Goal: Task Accomplishment & Management: Manage account settings

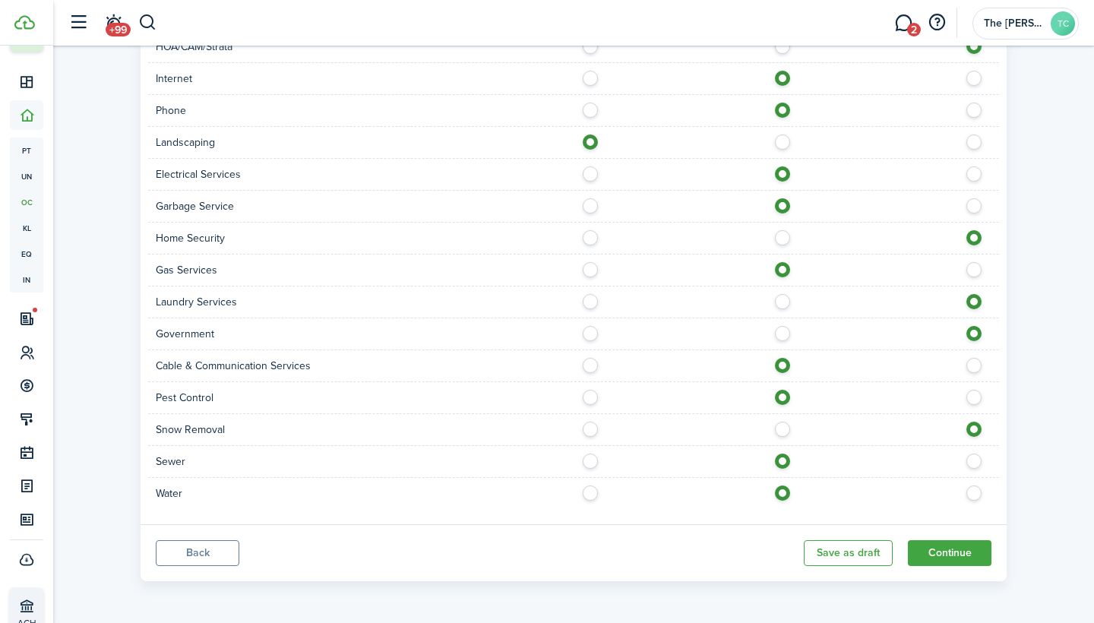
scroll to position [950, 0]
click at [953, 554] on button "Continue" at bounding box center [950, 553] width 84 height 26
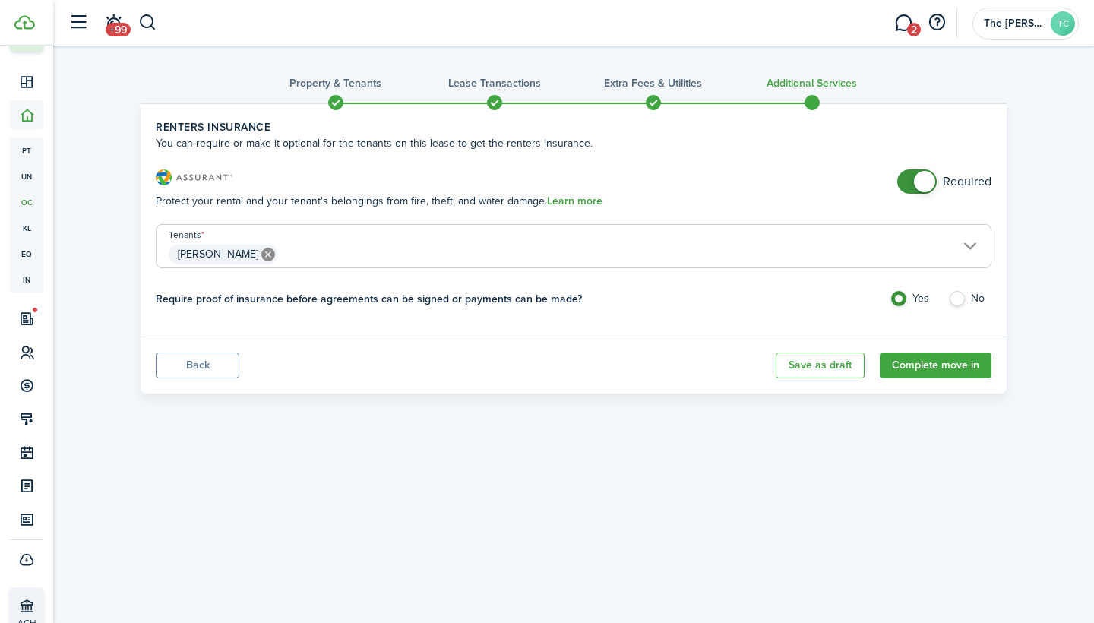
checkbox input "false"
click at [912, 185] on span at bounding box center [916, 181] width 15 height 24
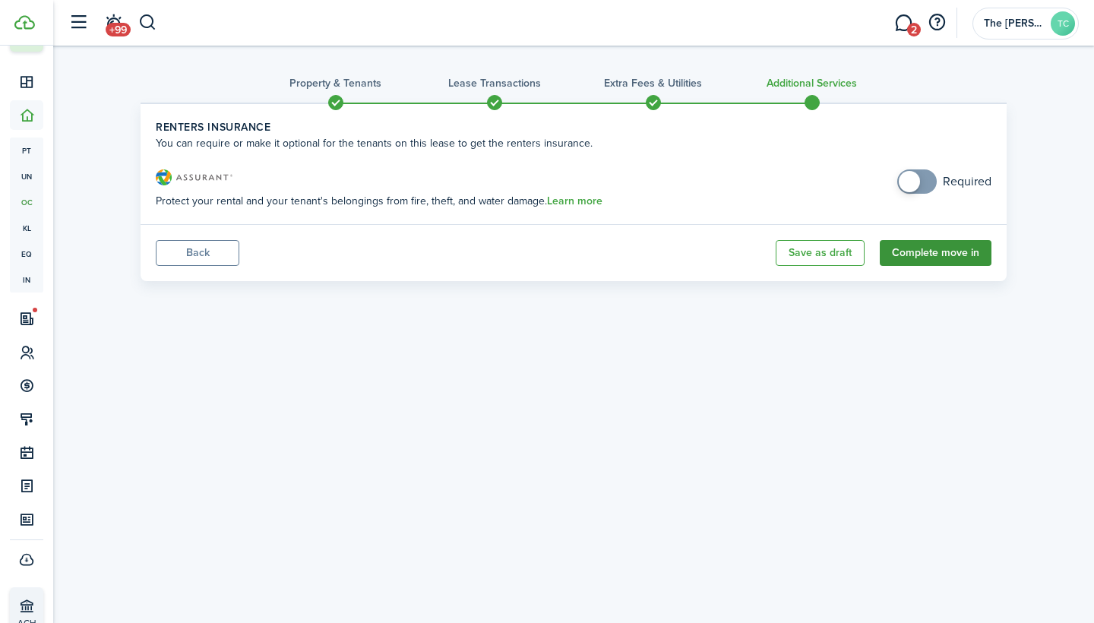
click at [921, 257] on button "Complete move in" at bounding box center [936, 253] width 112 height 26
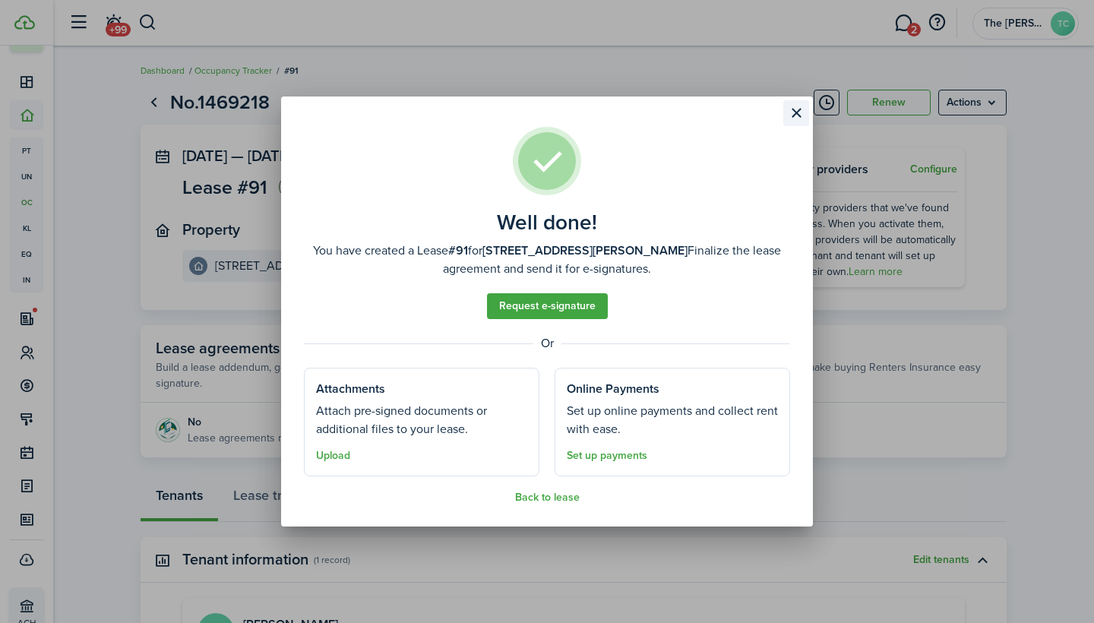
click at [795, 109] on button "Close modal" at bounding box center [796, 113] width 26 height 26
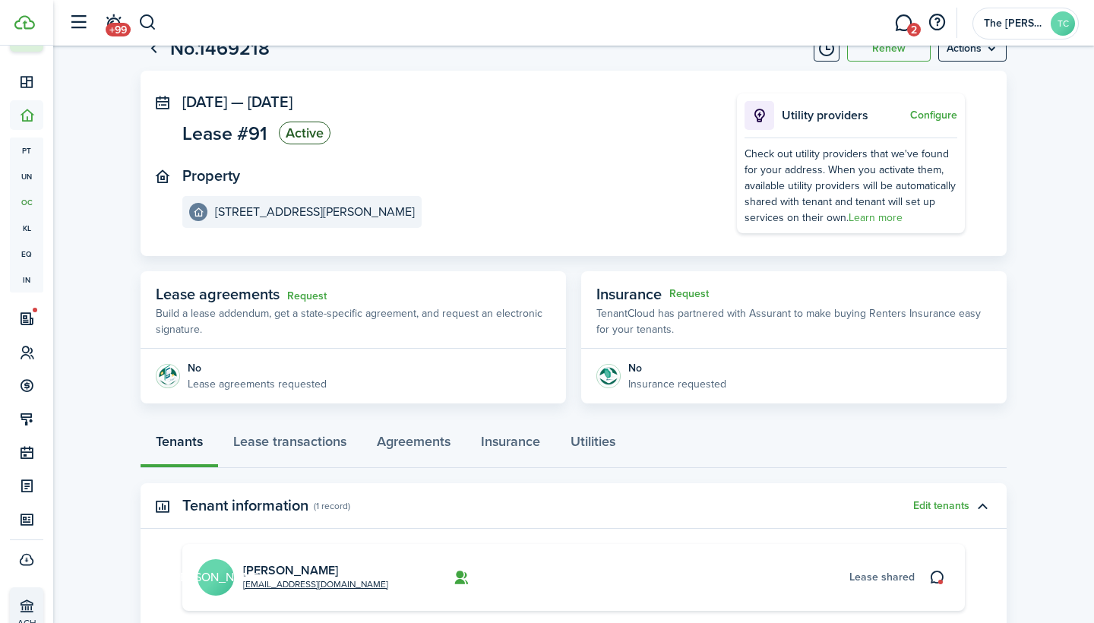
scroll to position [54, 0]
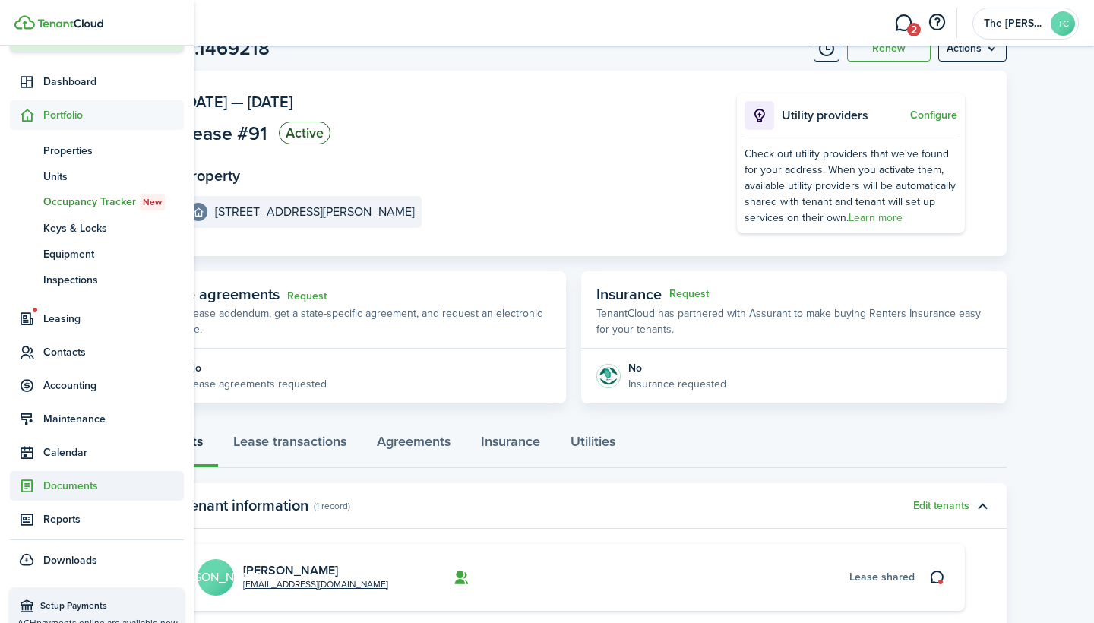
click at [55, 488] on span "Documents" at bounding box center [113, 486] width 141 height 16
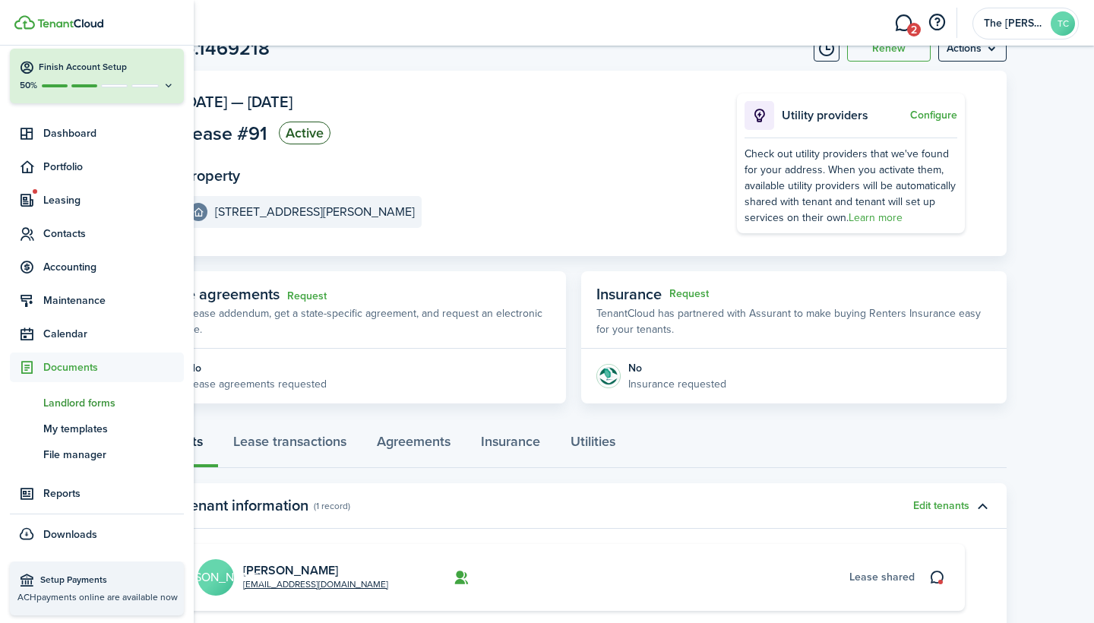
click at [96, 395] on span "Landlord forms" at bounding box center [113, 403] width 141 height 16
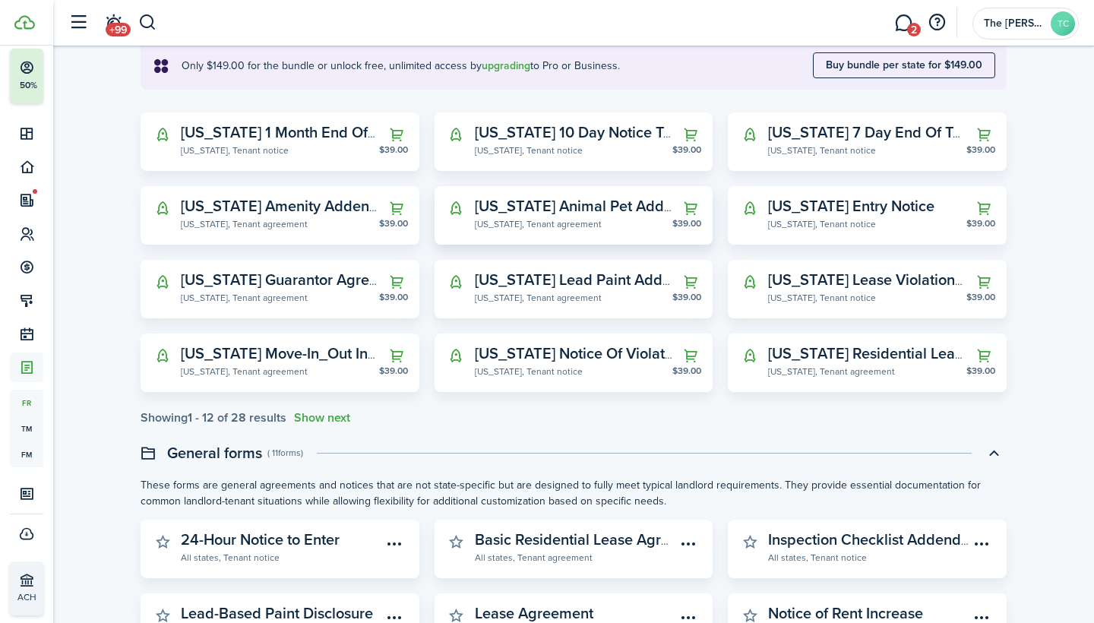
scroll to position [202, 0]
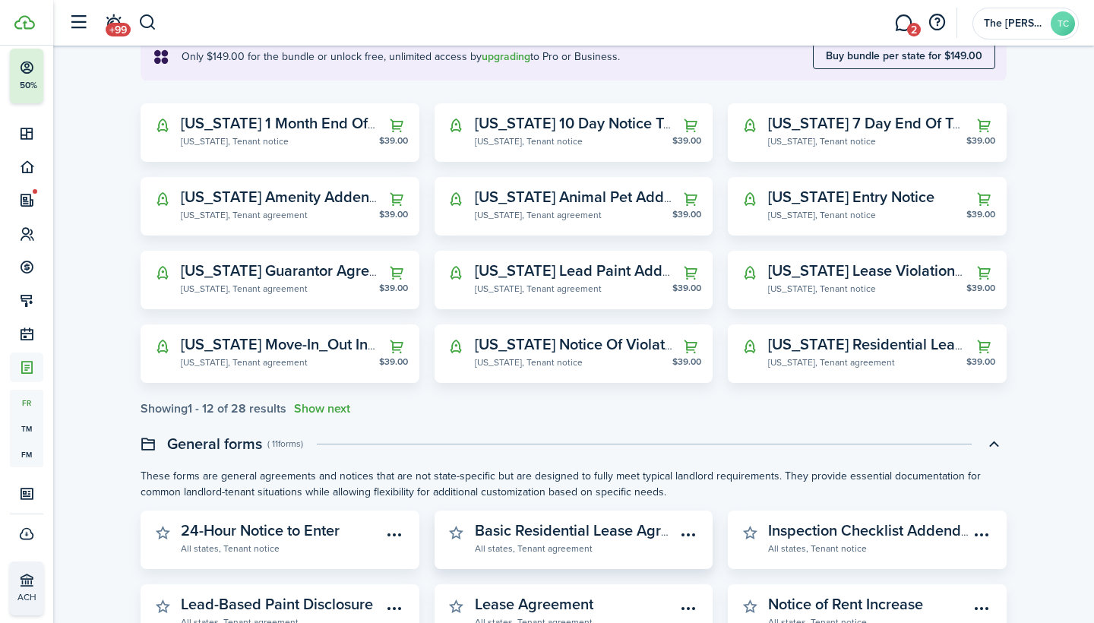
click at [517, 526] on widget-stats-description "Basic Residential Lease Agreement" at bounding box center [593, 530] width 237 height 23
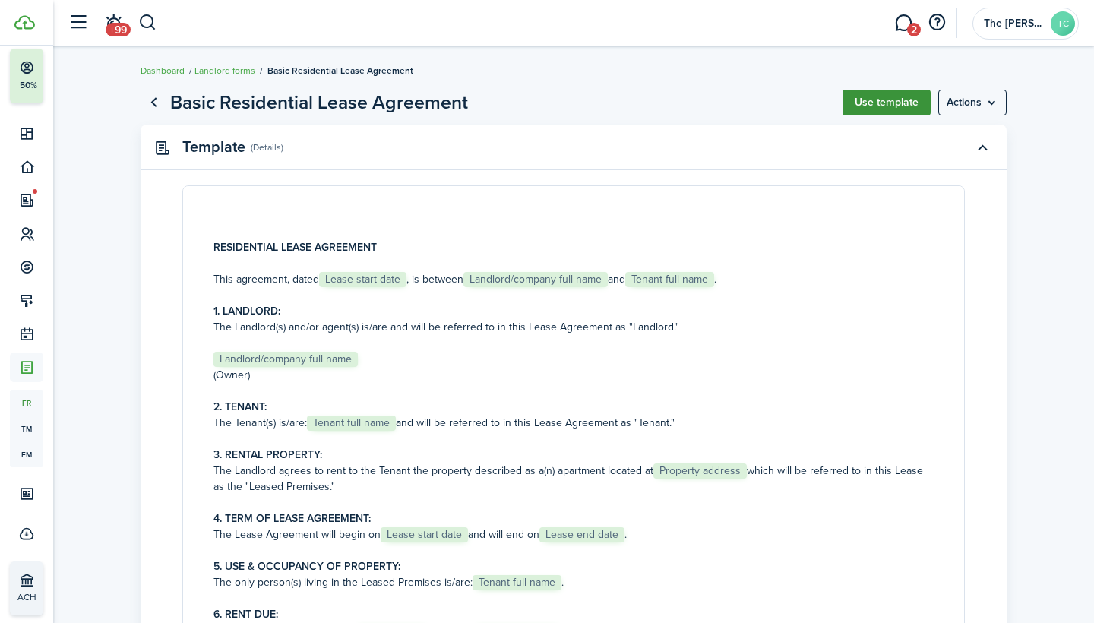
click at [872, 109] on button "Use template" at bounding box center [886, 103] width 88 height 26
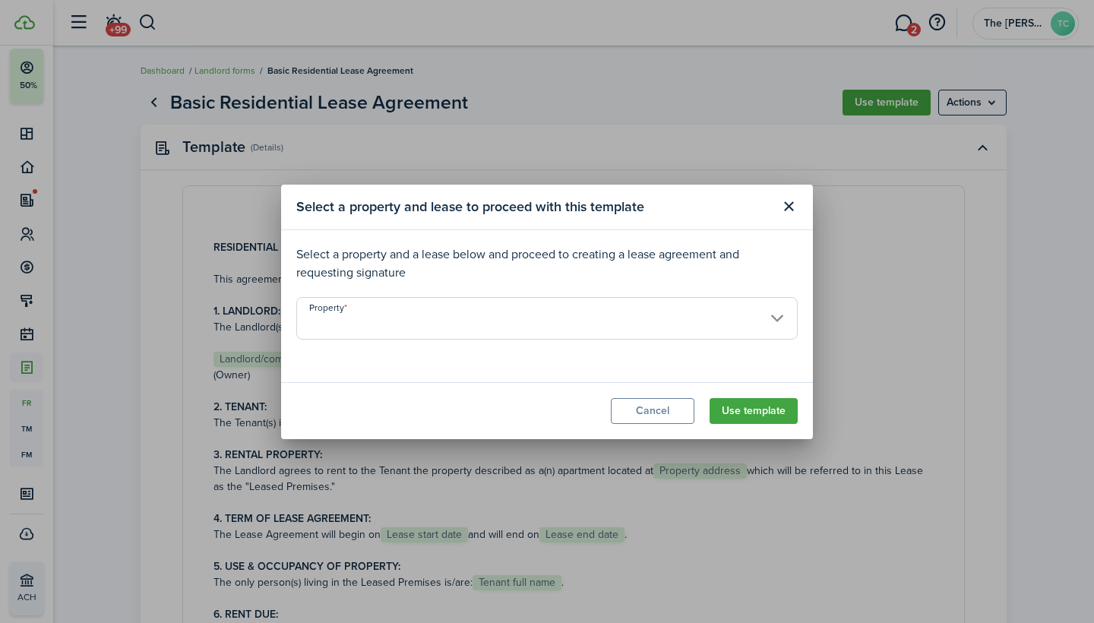
click at [778, 318] on input "Property" at bounding box center [546, 318] width 501 height 43
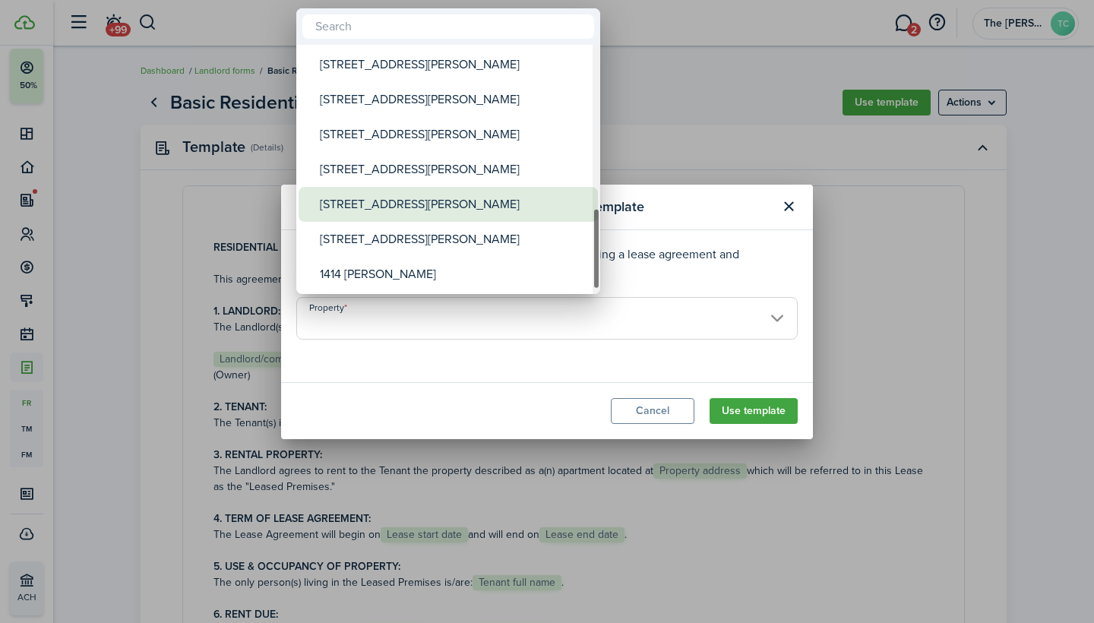
click at [396, 211] on div "[STREET_ADDRESS][PERSON_NAME]" at bounding box center [454, 204] width 269 height 35
type input "[STREET_ADDRESS][PERSON_NAME]"
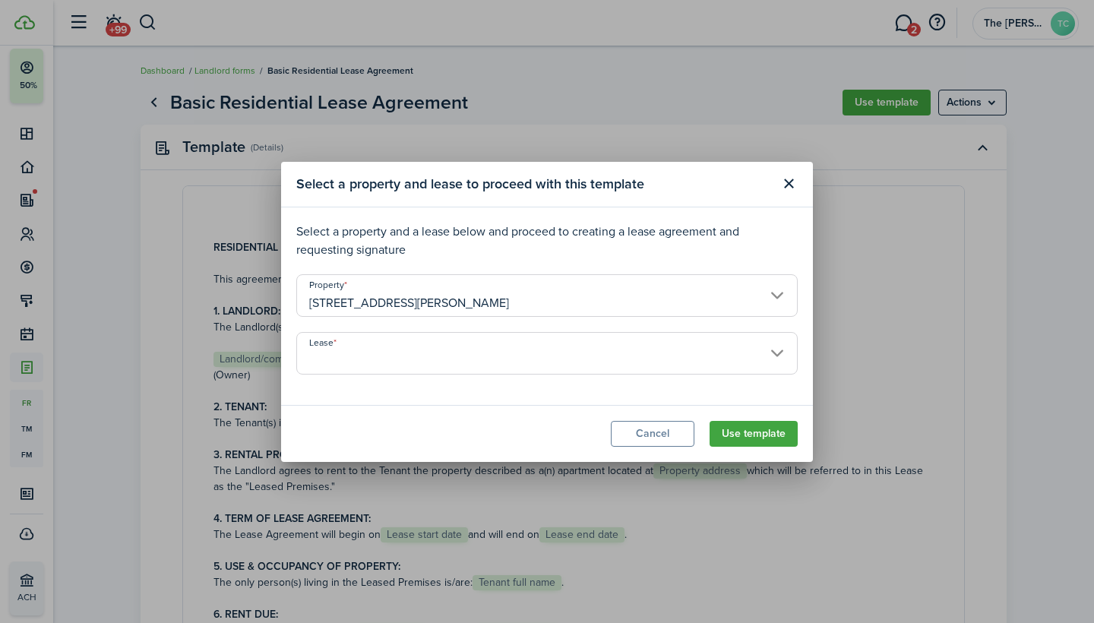
click at [776, 355] on input "Lease" at bounding box center [546, 353] width 501 height 43
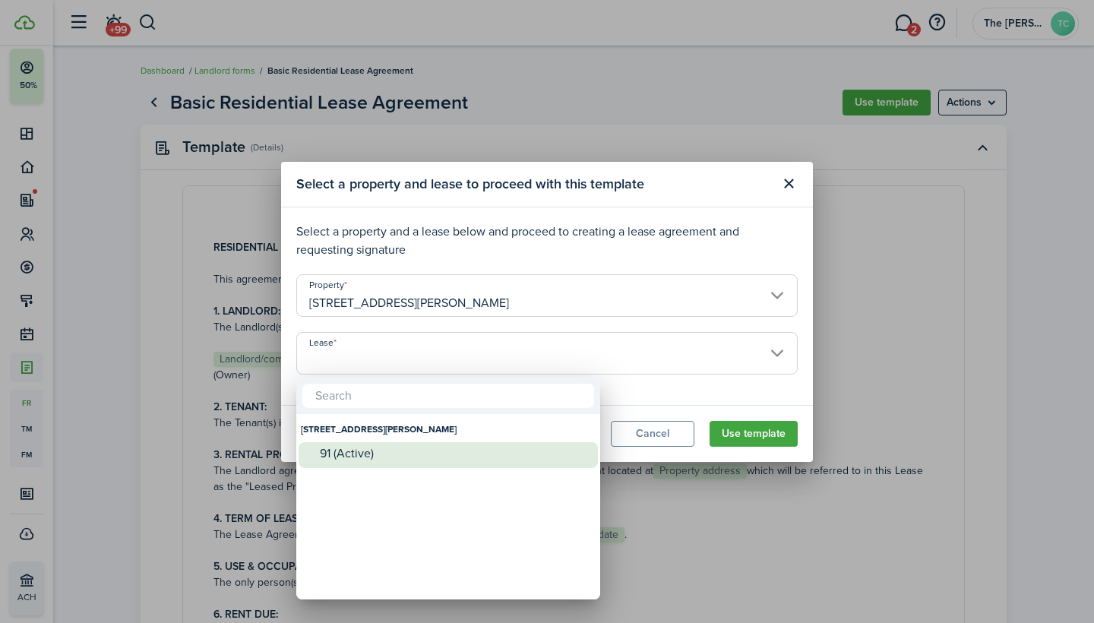
click at [503, 461] on div "91 (Active)" at bounding box center [454, 453] width 269 height 23
type input "[STREET_ADDRESS][PERSON_NAME] (Active)"
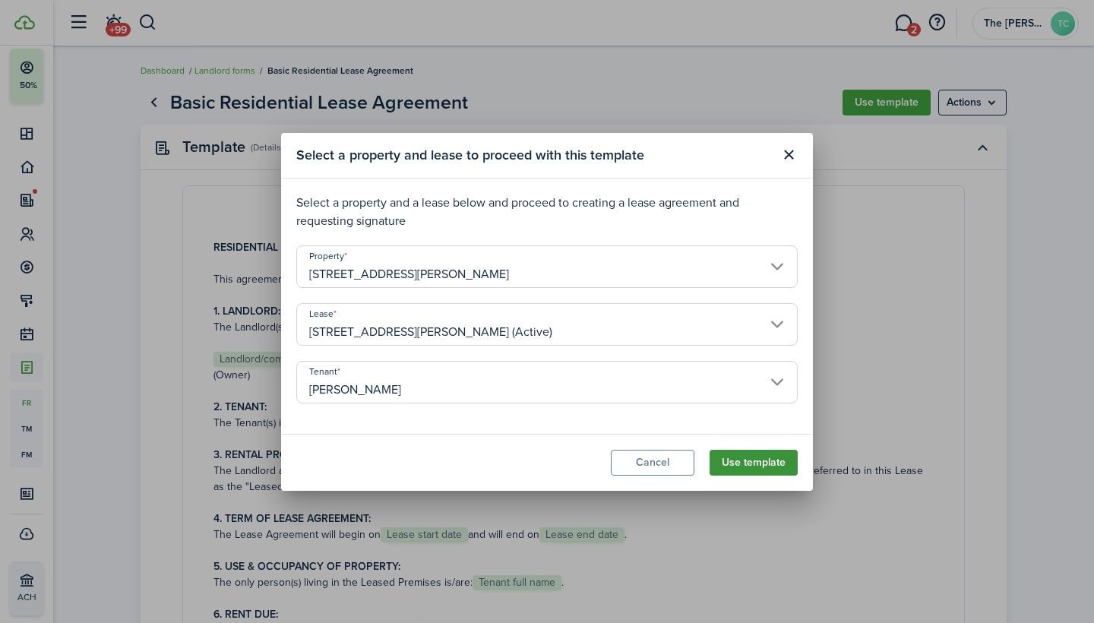
click at [760, 459] on button "Use template" at bounding box center [753, 463] width 88 height 26
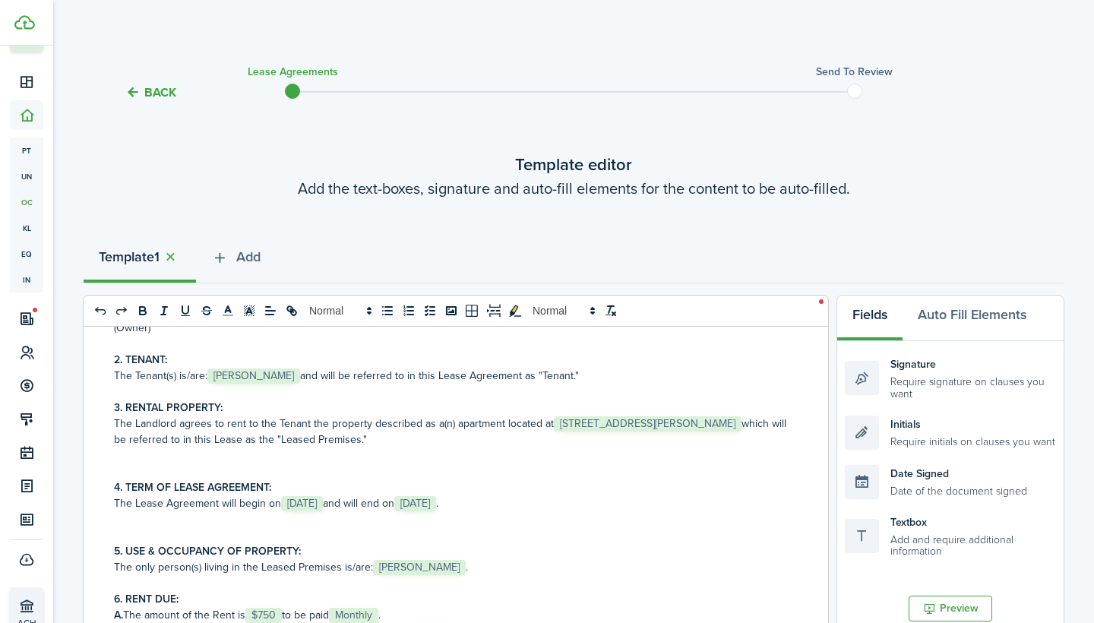
scroll to position [191, 0]
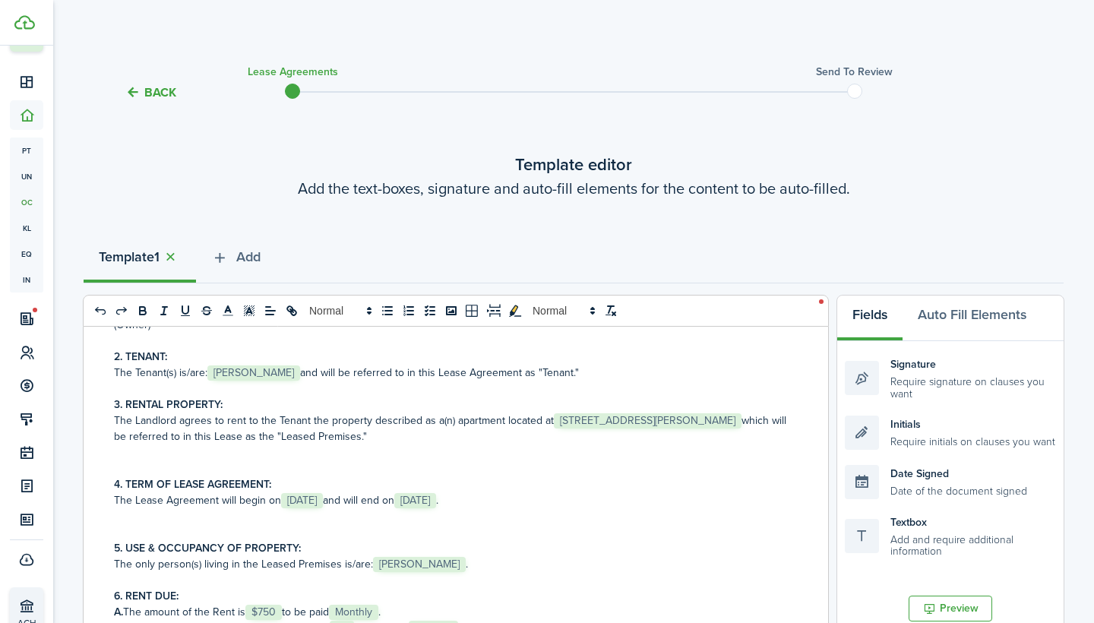
click at [764, 421] on p "The Landlord agrees to rent to the Tenant the property described as a(n) apartm…" at bounding box center [450, 428] width 672 height 32
click at [764, 419] on p "The Landlord agrees to rent to the Tenant the property described as a(n) apartm…" at bounding box center [450, 428] width 672 height 32
click at [760, 419] on p "The Landlord agrees to rent to the Tenant the property described as a(n) apartm…" at bounding box center [450, 428] width 672 height 32
click at [759, 419] on p "The Landlord agrees to rent to the Tenant the property described as a(n) apartm…" at bounding box center [450, 428] width 672 height 32
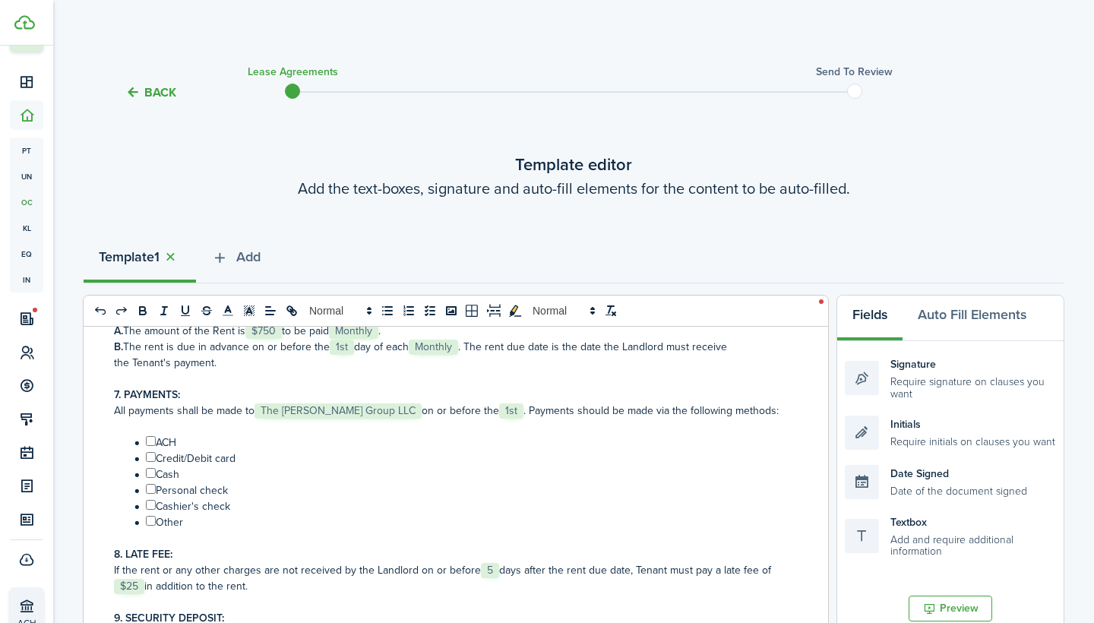
scroll to position [473, 0]
click at [152, 523] on input "﻿ ﻿" at bounding box center [151, 519] width 10 height 10
checkbox input "true"
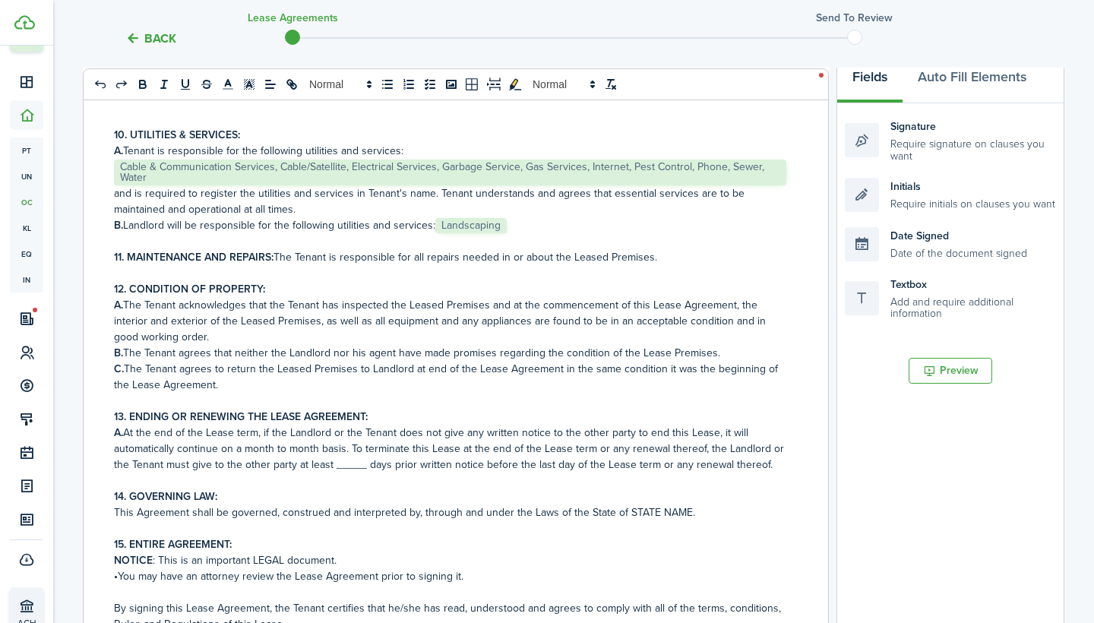
scroll to position [241, 0]
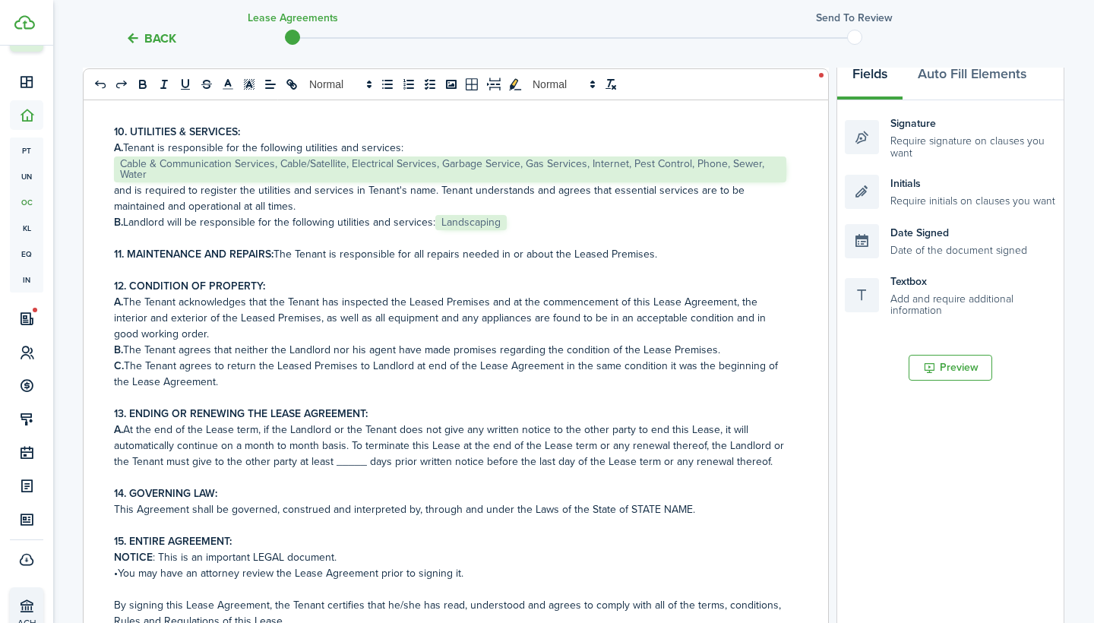
click at [366, 463] on p "A. At the end of the Lease term, if the Landlord or the Tenant does not give an…" at bounding box center [450, 446] width 672 height 48
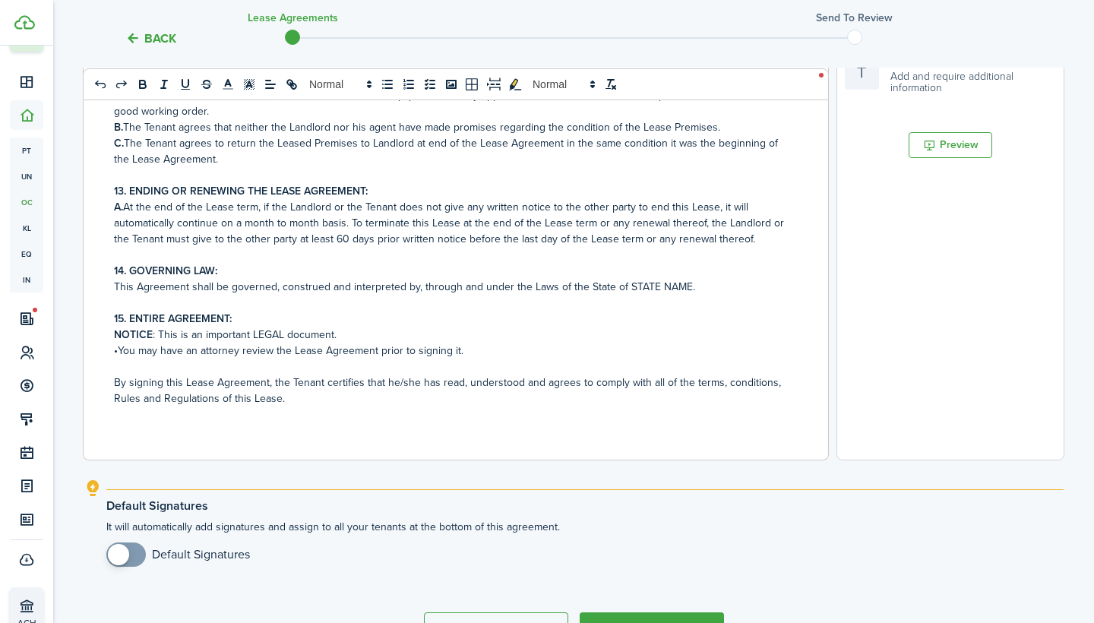
scroll to position [466, 0]
click at [683, 283] on p "This Agreement shall be governed, construed and interpreted by, through and und…" at bounding box center [450, 284] width 672 height 16
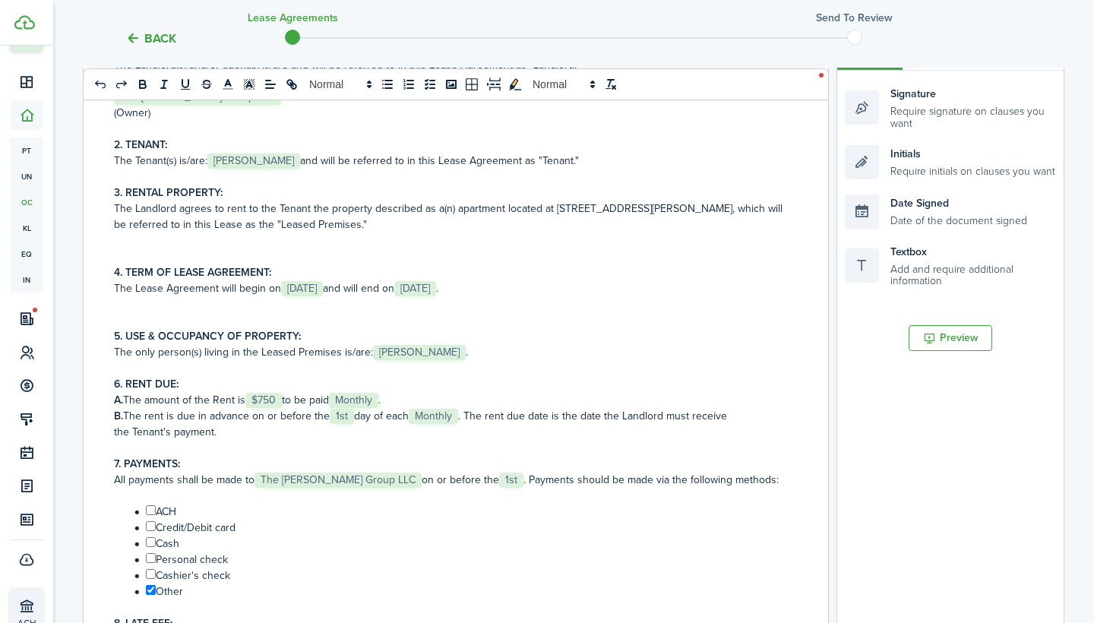
scroll to position [134, 0]
click at [461, 350] on p "The only person(s) living in the Leased Premises is/are: ﻿ [PERSON_NAME] ﻿." at bounding box center [450, 351] width 672 height 16
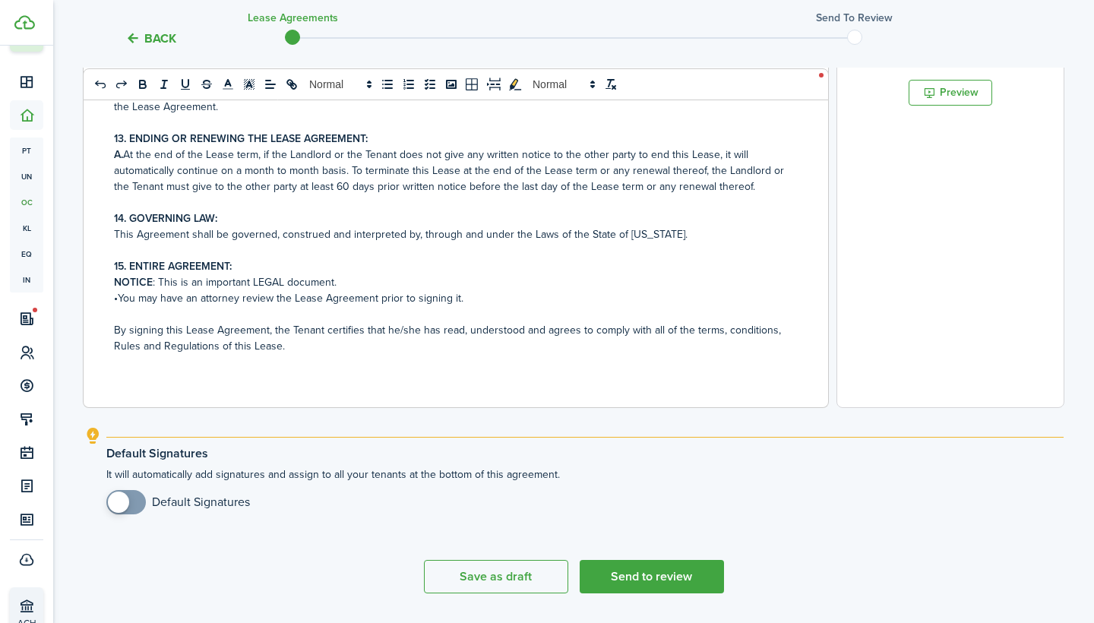
scroll to position [517, 0]
click at [620, 570] on button "Send to review" at bounding box center [652, 574] width 144 height 33
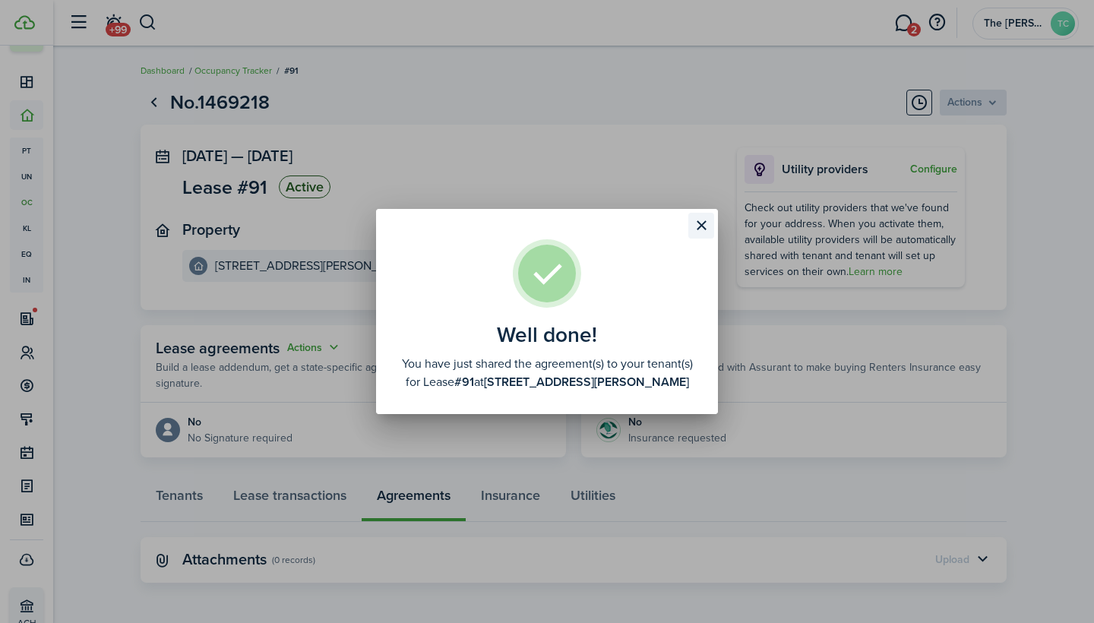
click at [700, 225] on button "Close modal" at bounding box center [701, 226] width 26 height 26
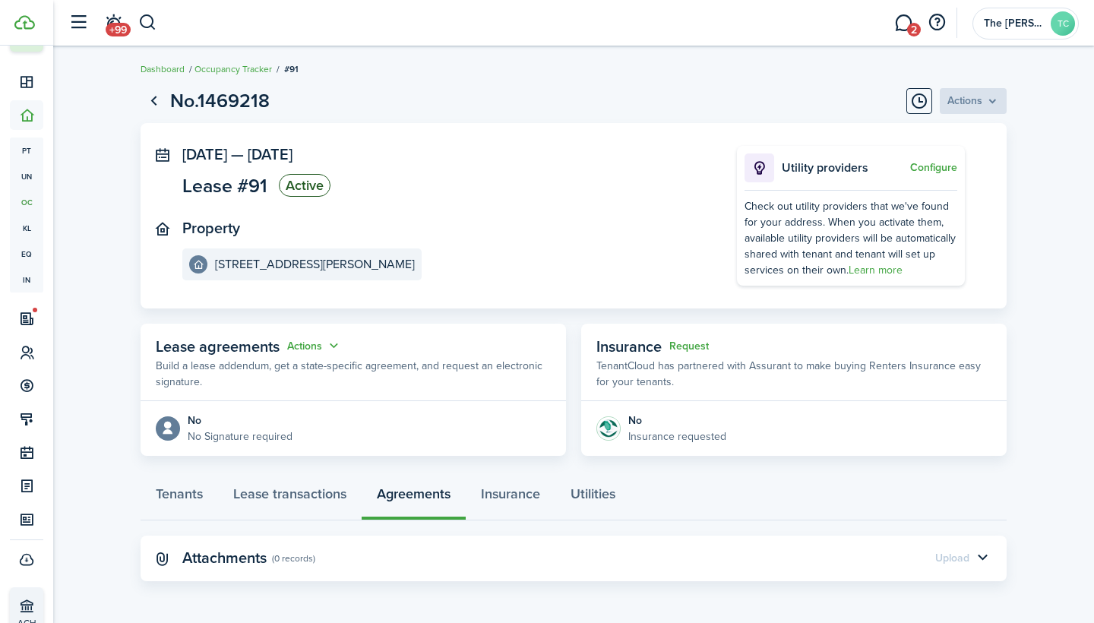
scroll to position [1, 0]
click at [262, 440] on p "No Signature required" at bounding box center [240, 437] width 105 height 16
click at [333, 346] on button "Actions" at bounding box center [314, 346] width 55 height 17
click at [310, 373] on link "Edit" at bounding box center [276, 375] width 133 height 27
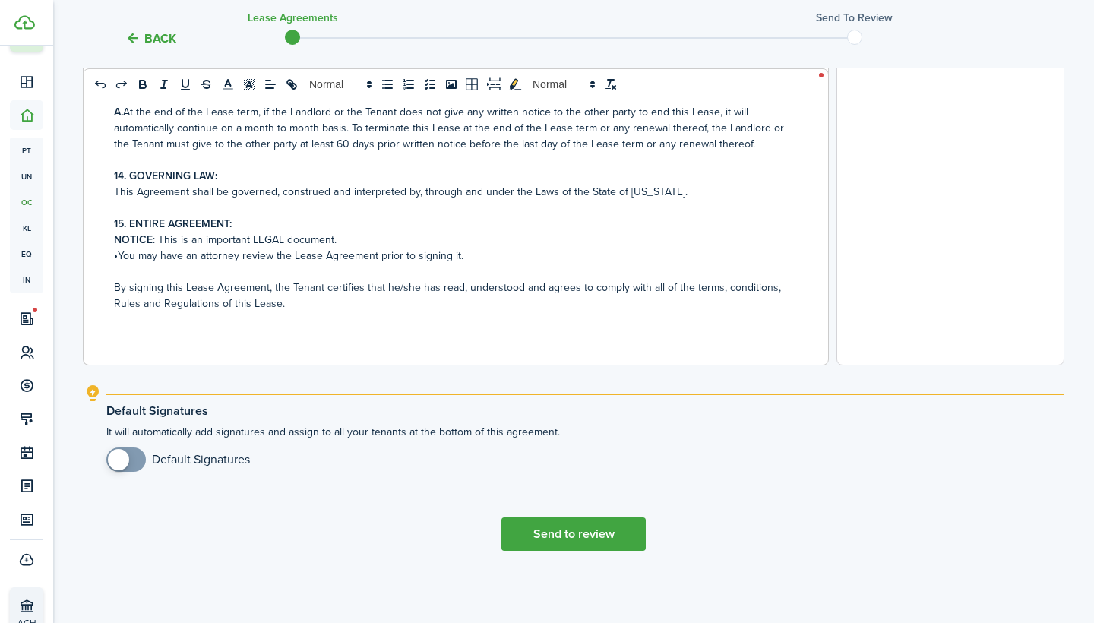
scroll to position [558, 0]
checkbox input "true"
click at [133, 453] on span at bounding box center [125, 459] width 15 height 24
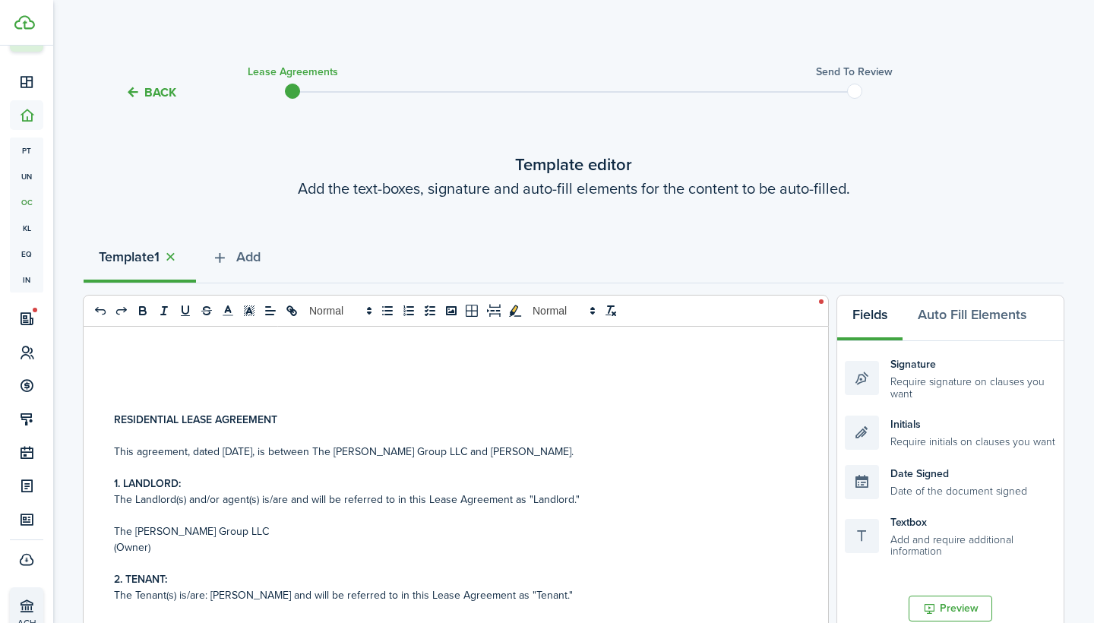
scroll to position [0, 0]
click at [251, 448] on p "This agreement, dated [DATE], is between The [PERSON_NAME] Group LLC and [PERSO…" at bounding box center [450, 452] width 672 height 16
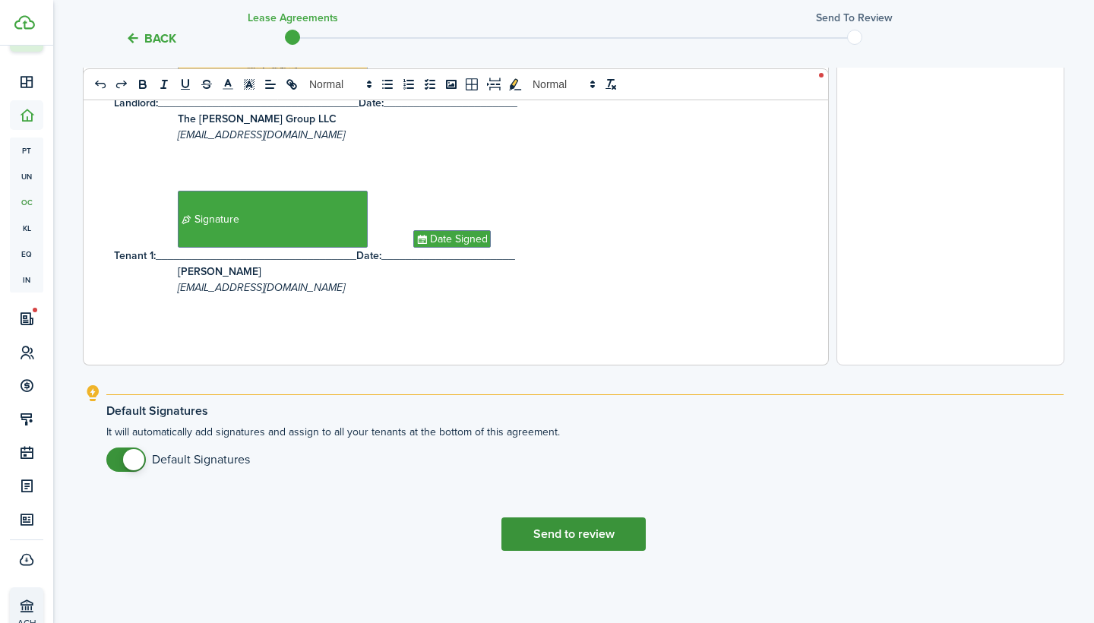
scroll to position [558, 0]
click at [593, 539] on button "Send to review" at bounding box center [573, 533] width 144 height 33
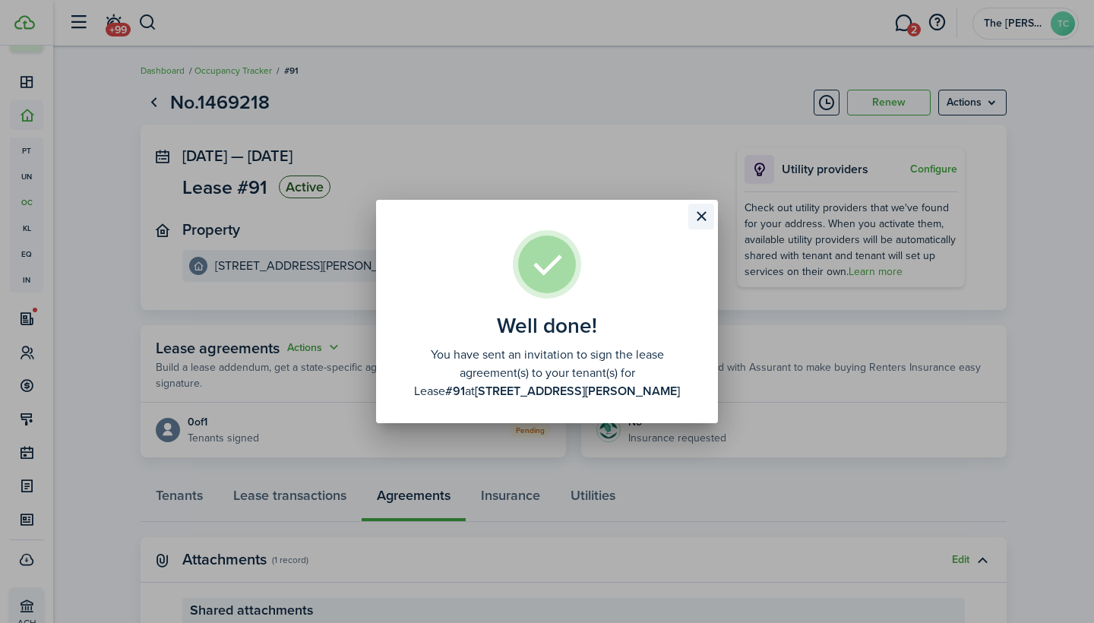
click at [700, 219] on button "Close modal" at bounding box center [701, 217] width 26 height 26
